Goal: Task Accomplishment & Management: Manage account settings

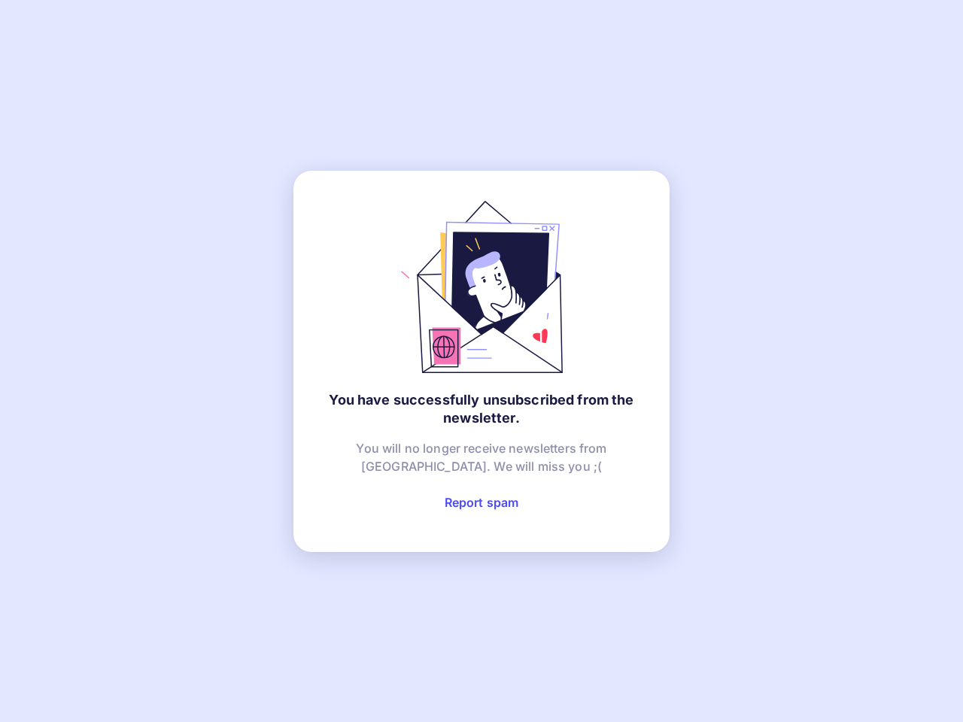
click at [481, 502] on link "Report spam" at bounding box center [481, 502] width 74 height 15
